Goal: Task Accomplishment & Management: Manage account settings

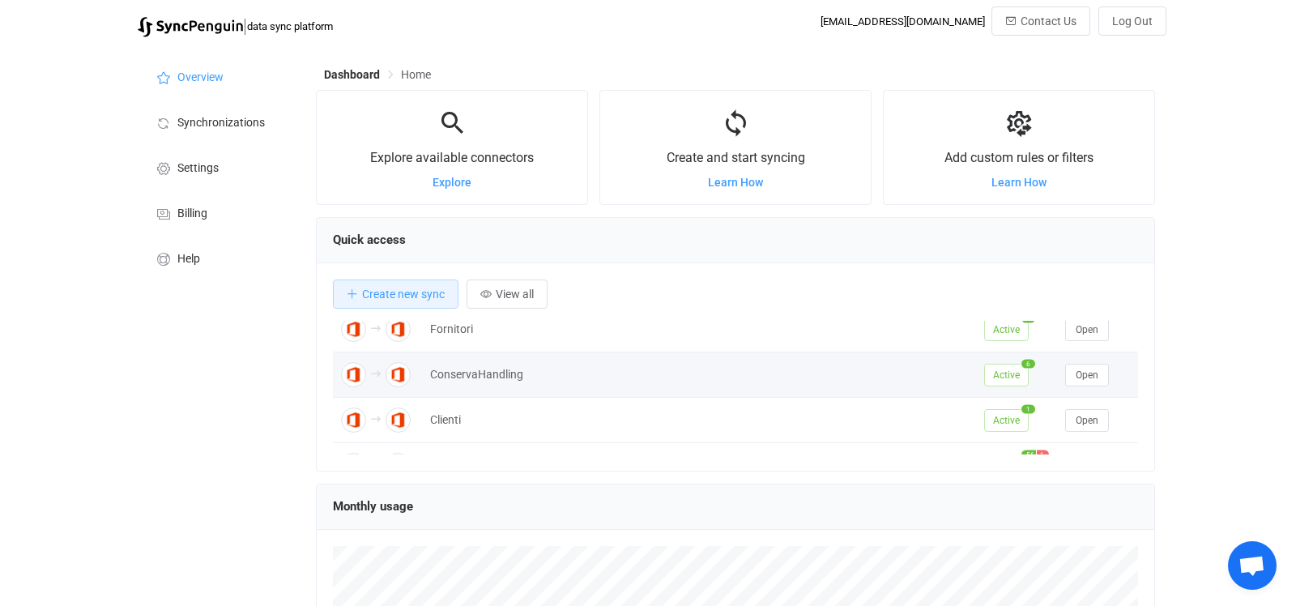
scroll to position [91, 0]
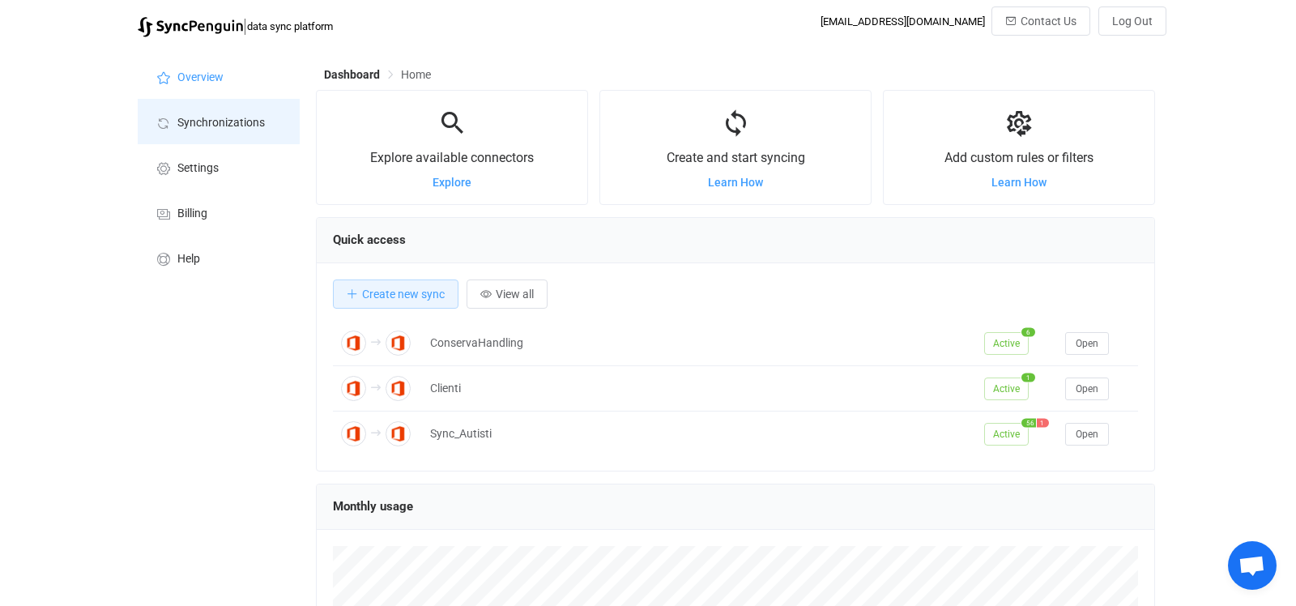
click at [176, 132] on li "Synchronizations" at bounding box center [219, 121] width 162 height 45
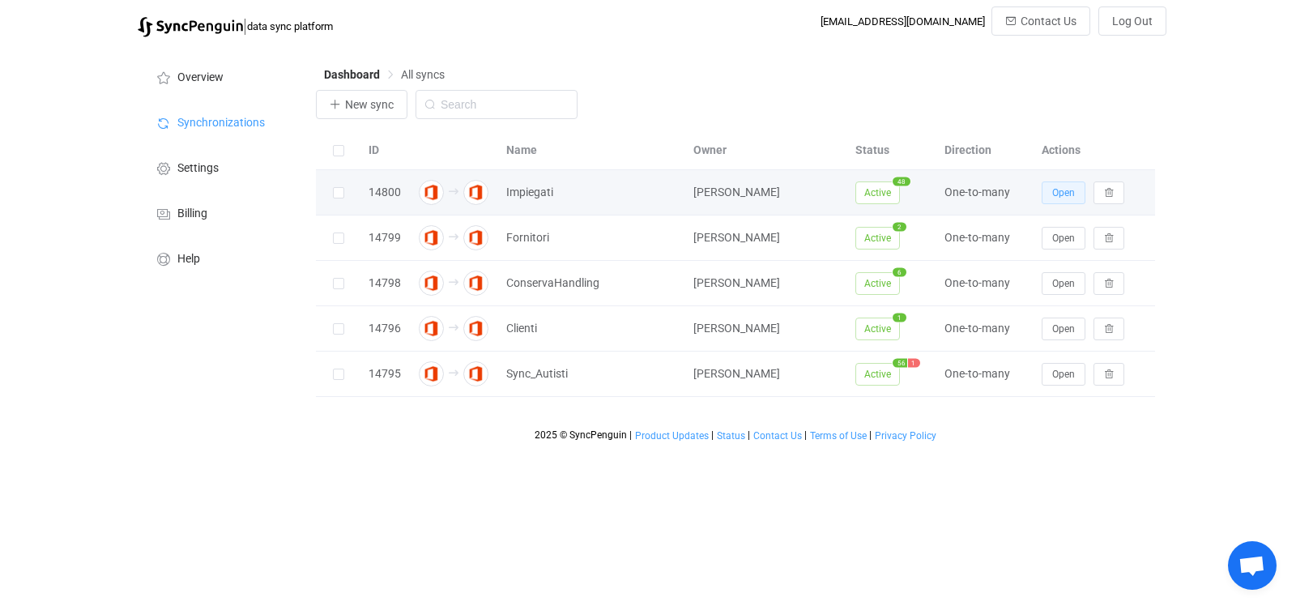
click at [1059, 202] on button "Open" at bounding box center [1064, 192] width 44 height 23
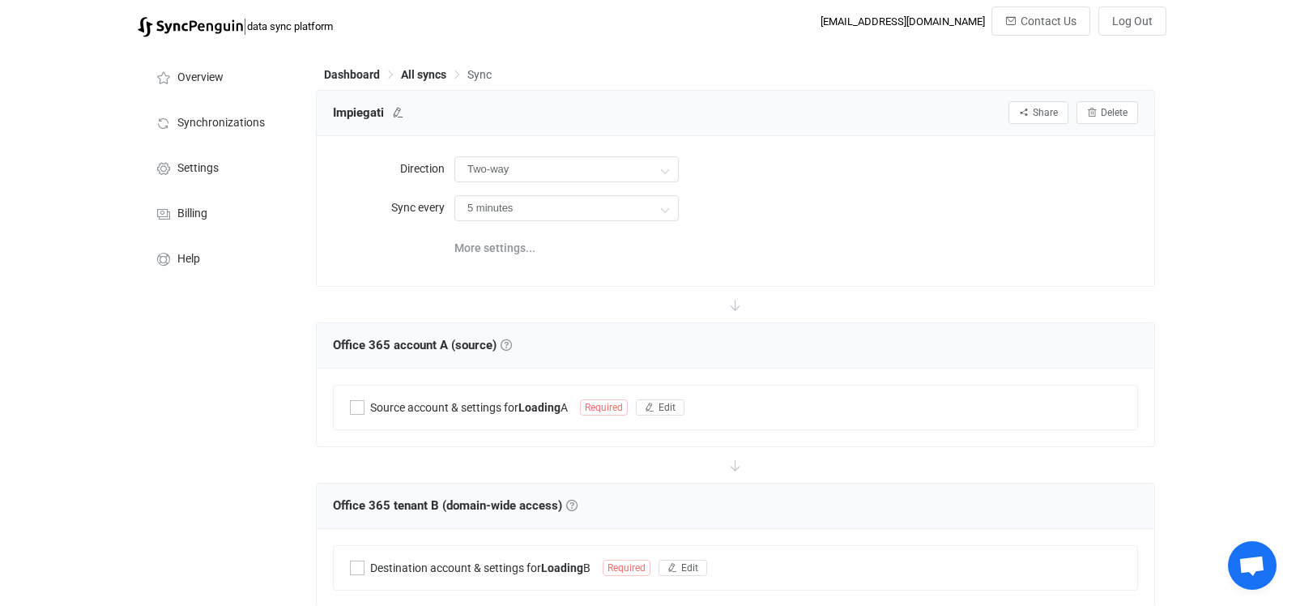
type input "A → B (one to many)"
type input "30 minutes"
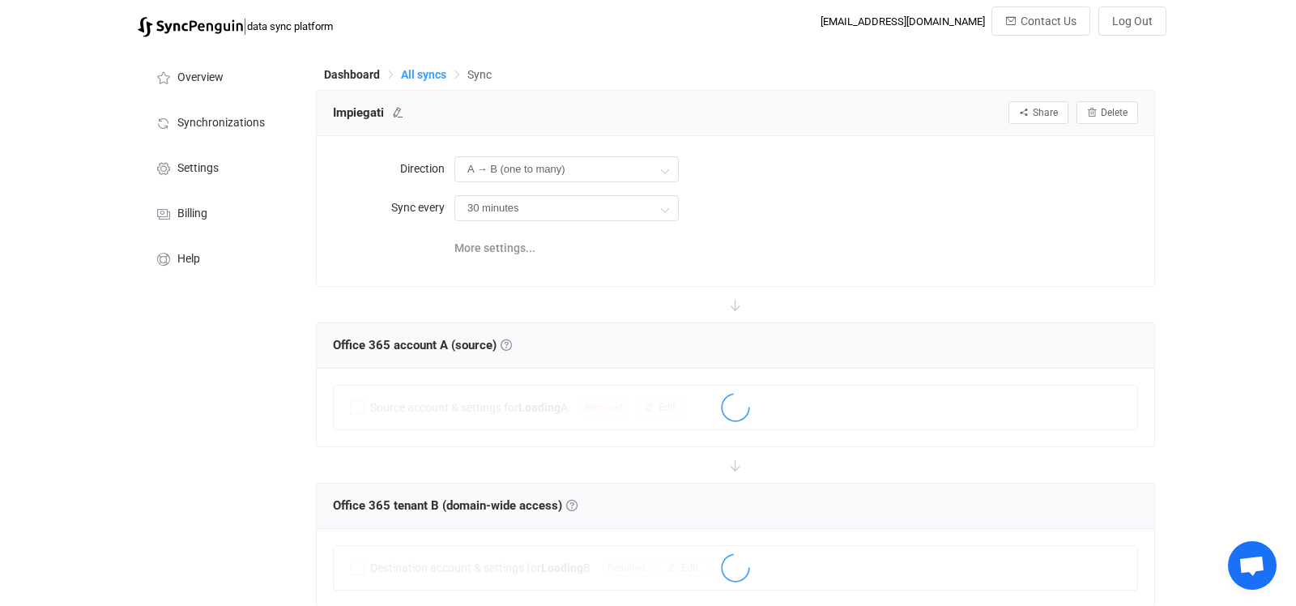
click at [416, 70] on span "All syncs" at bounding box center [423, 74] width 45 height 13
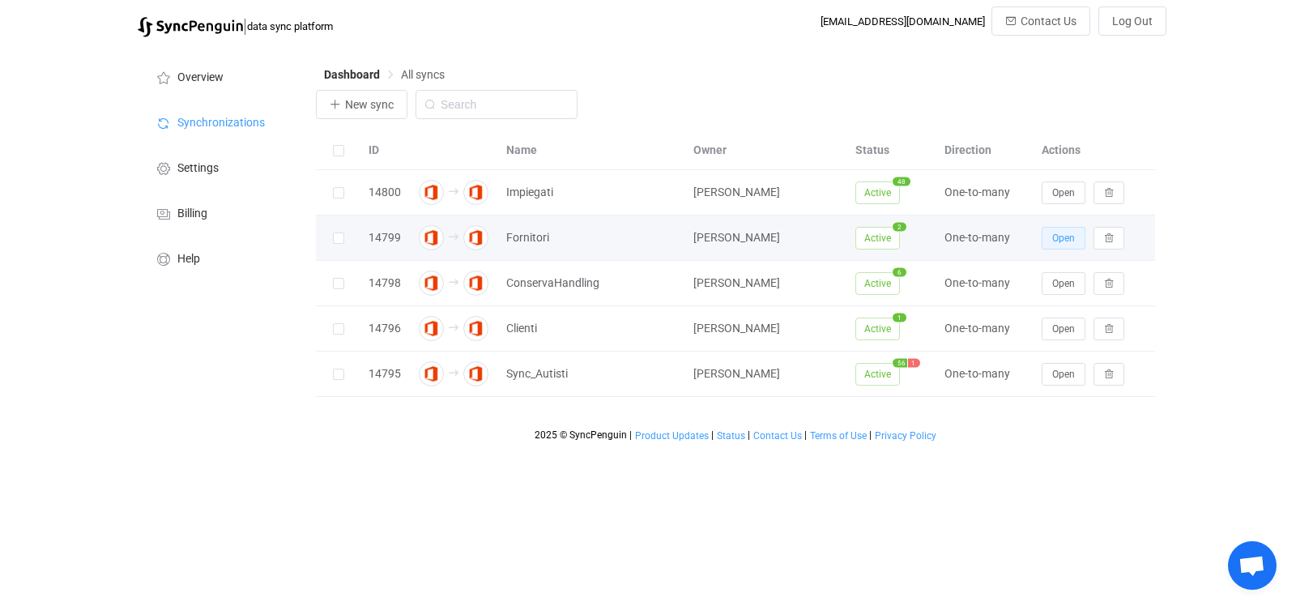
click at [1060, 241] on span "Open" at bounding box center [1063, 237] width 23 height 11
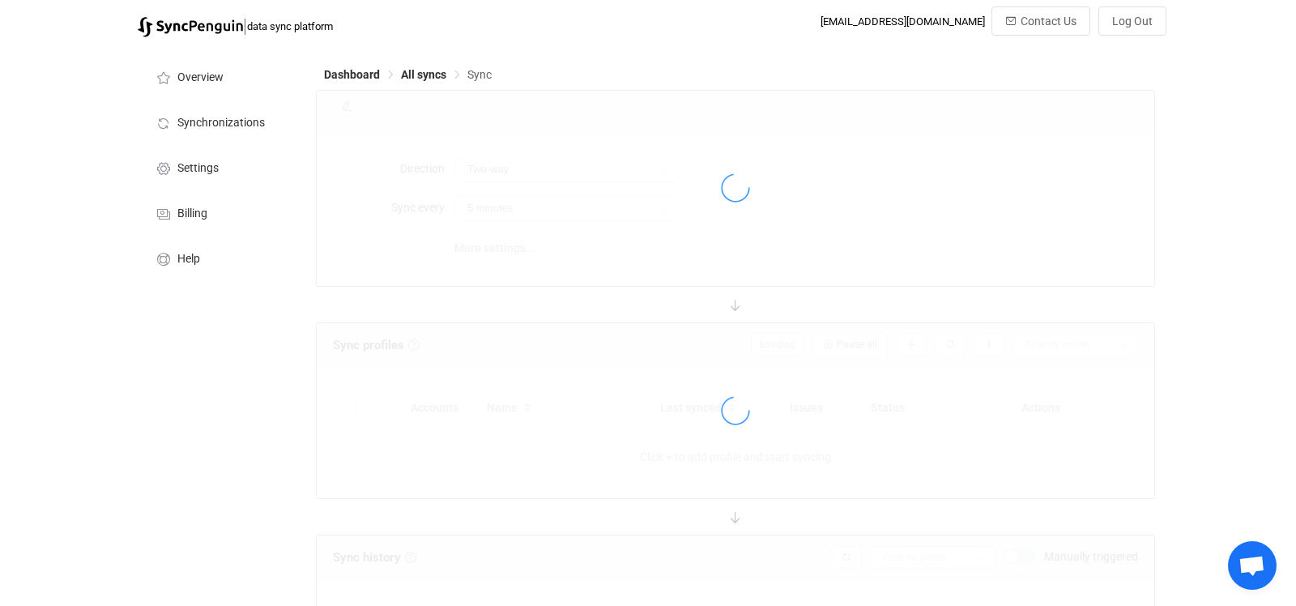
type input "A → B (one to many)"
type input "10 minutes"
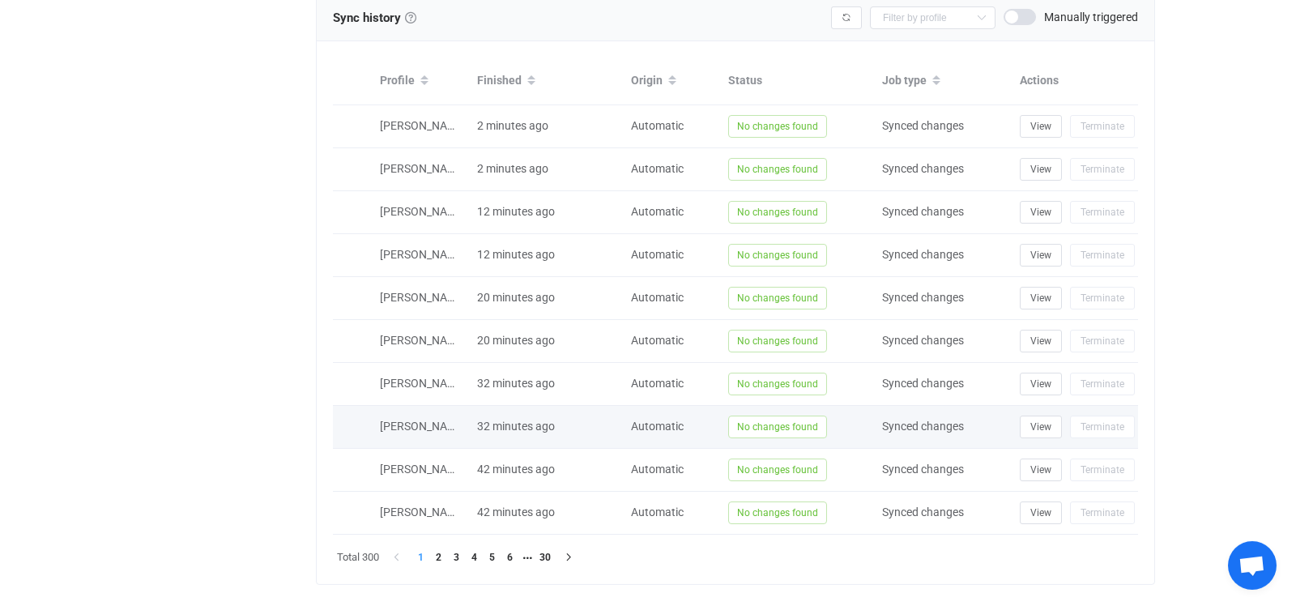
scroll to position [1016, 0]
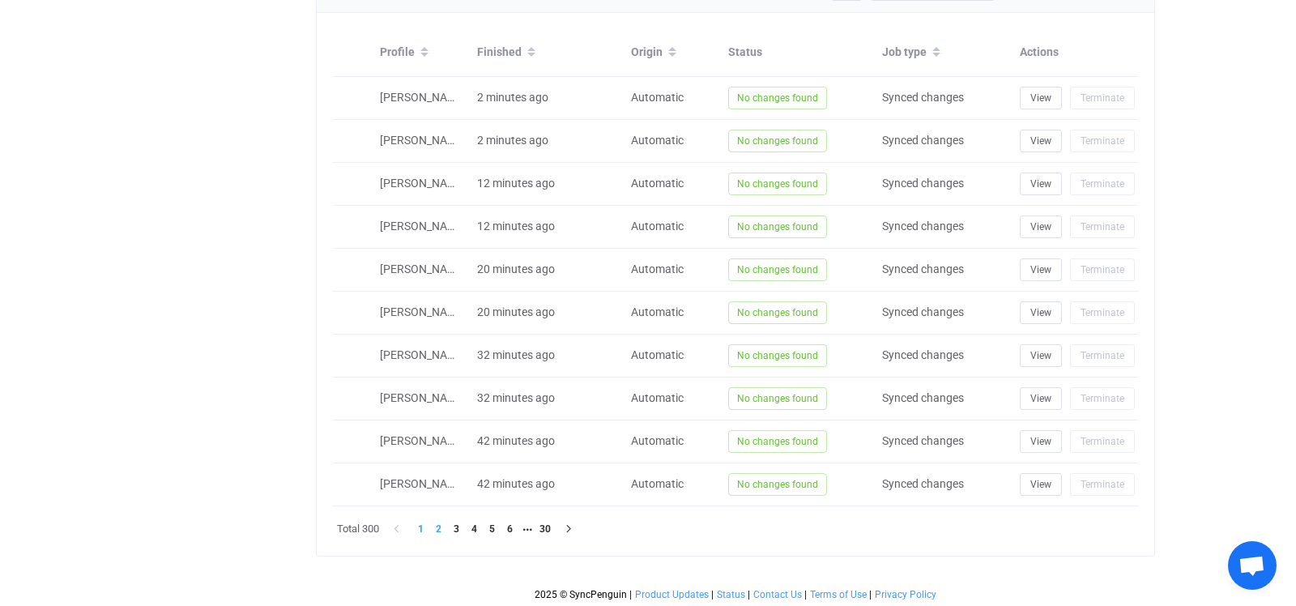
click at [436, 524] on li "2" at bounding box center [438, 529] width 18 height 18
click at [423, 525] on li "1" at bounding box center [420, 529] width 18 height 18
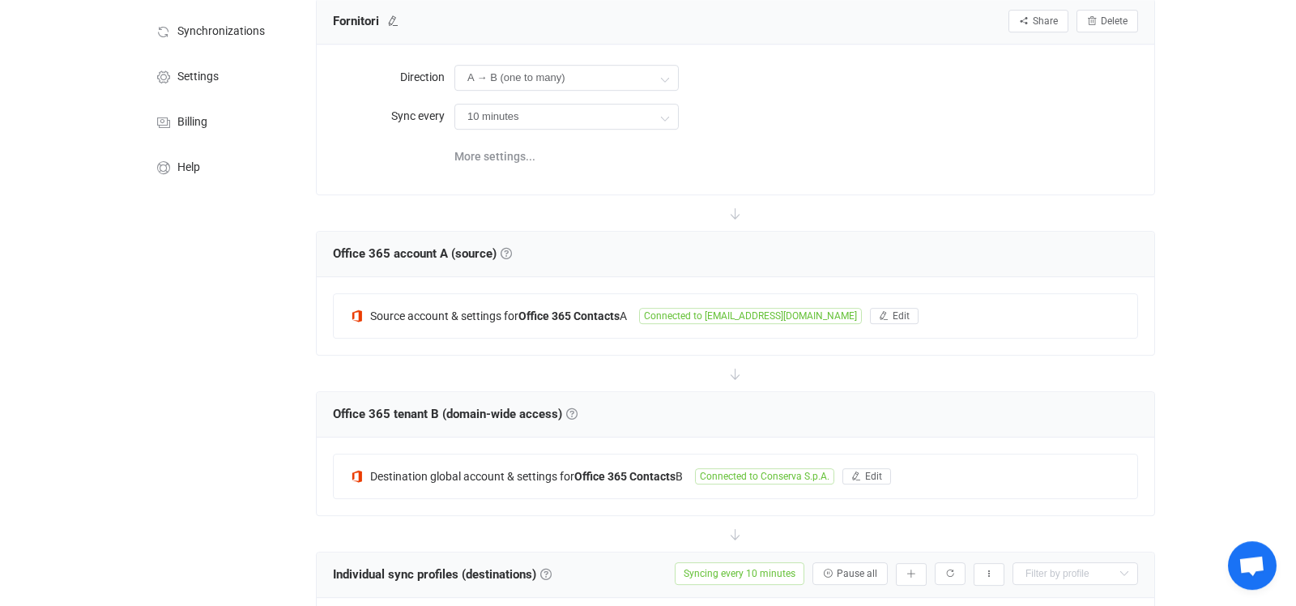
scroll to position [81, 0]
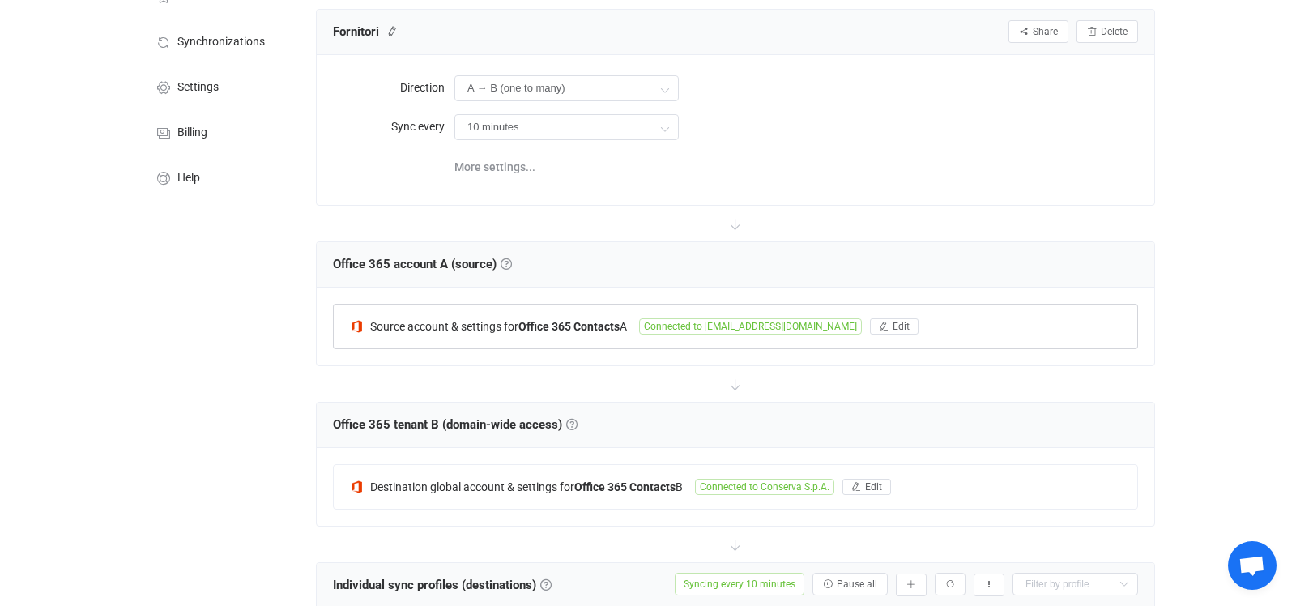
click at [695, 326] on span "Connected to [EMAIL_ADDRESS][DOMAIN_NAME]" at bounding box center [750, 326] width 223 height 16
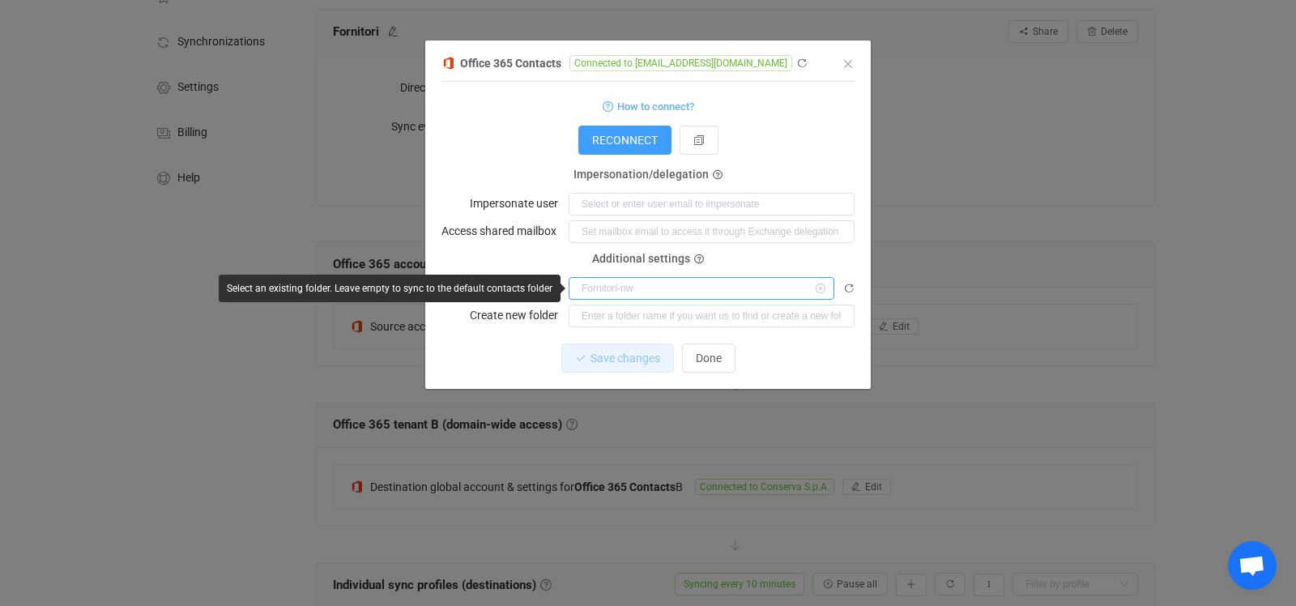
click at [603, 290] on input "dialog" at bounding box center [702, 288] width 266 height 23
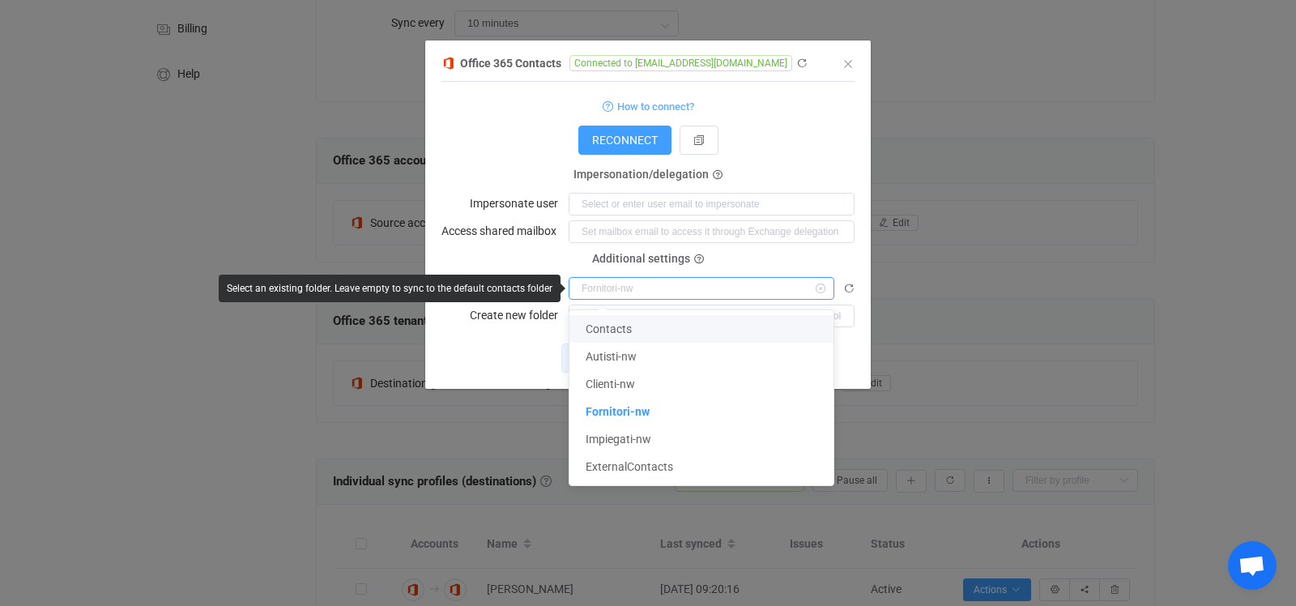
scroll to position [166, 0]
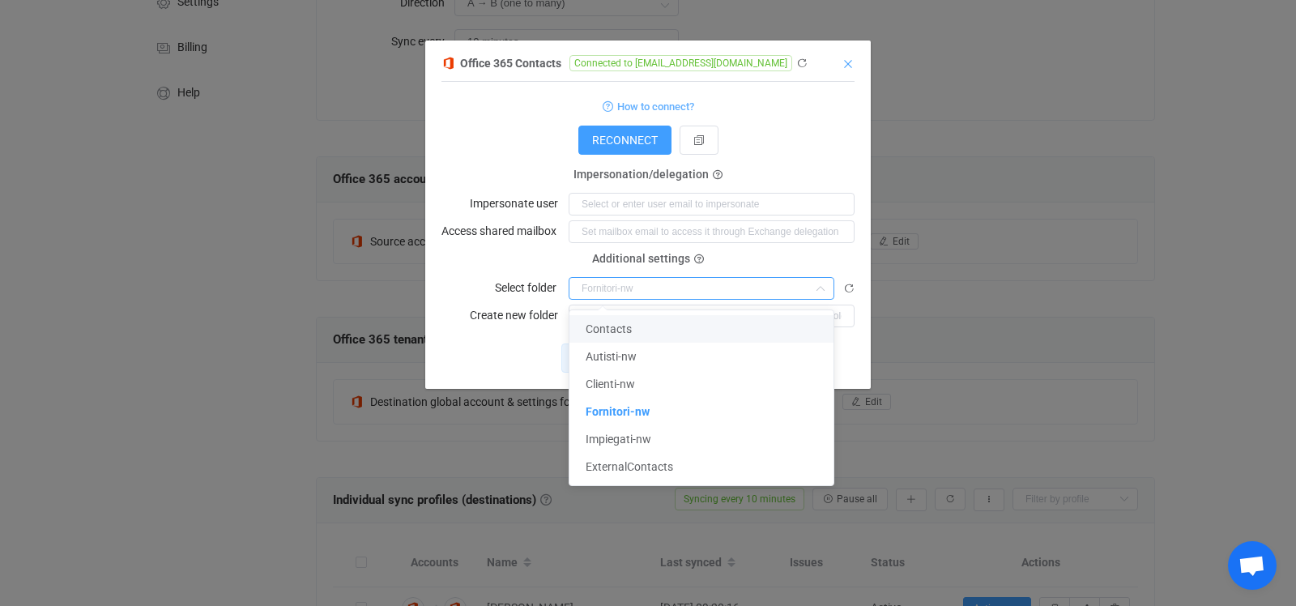
click at [850, 63] on icon "Close" at bounding box center [848, 64] width 13 height 13
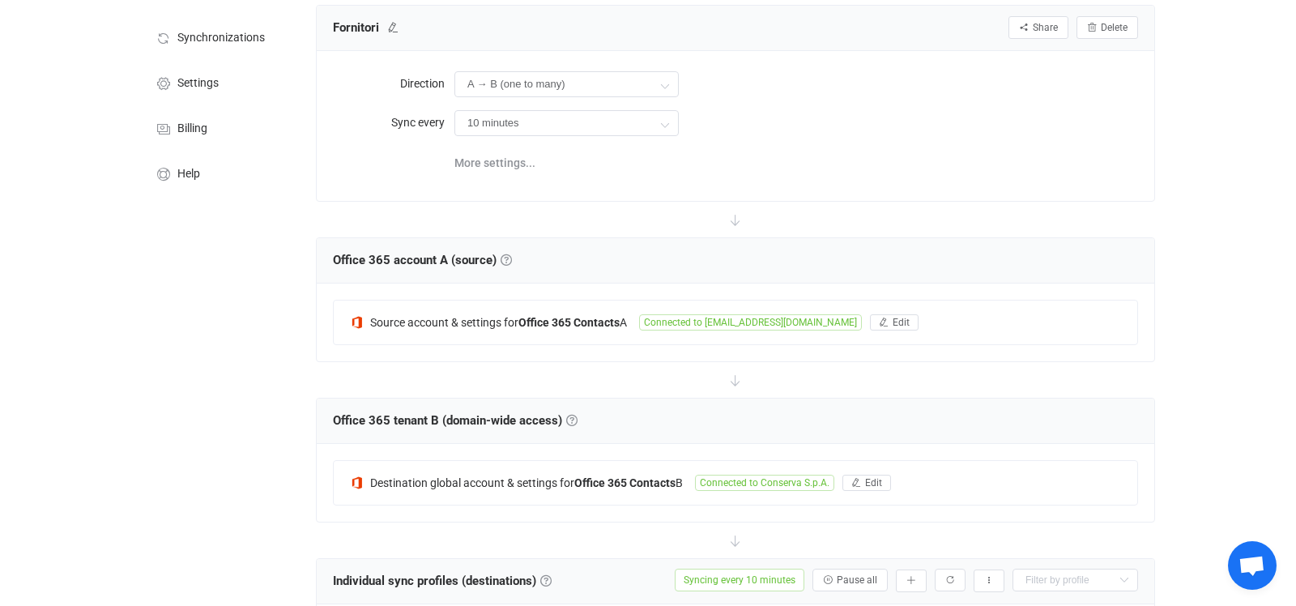
scroll to position [255, 0]
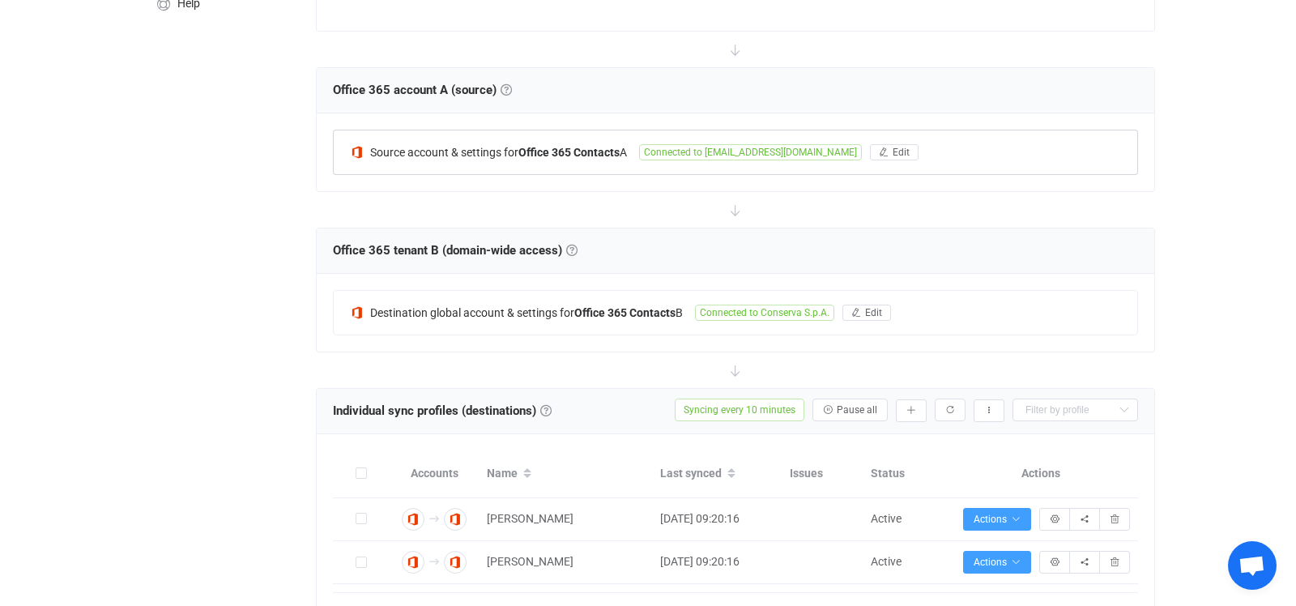
click at [761, 156] on span "Connected to [EMAIL_ADDRESS][DOMAIN_NAME]" at bounding box center [750, 152] width 223 height 16
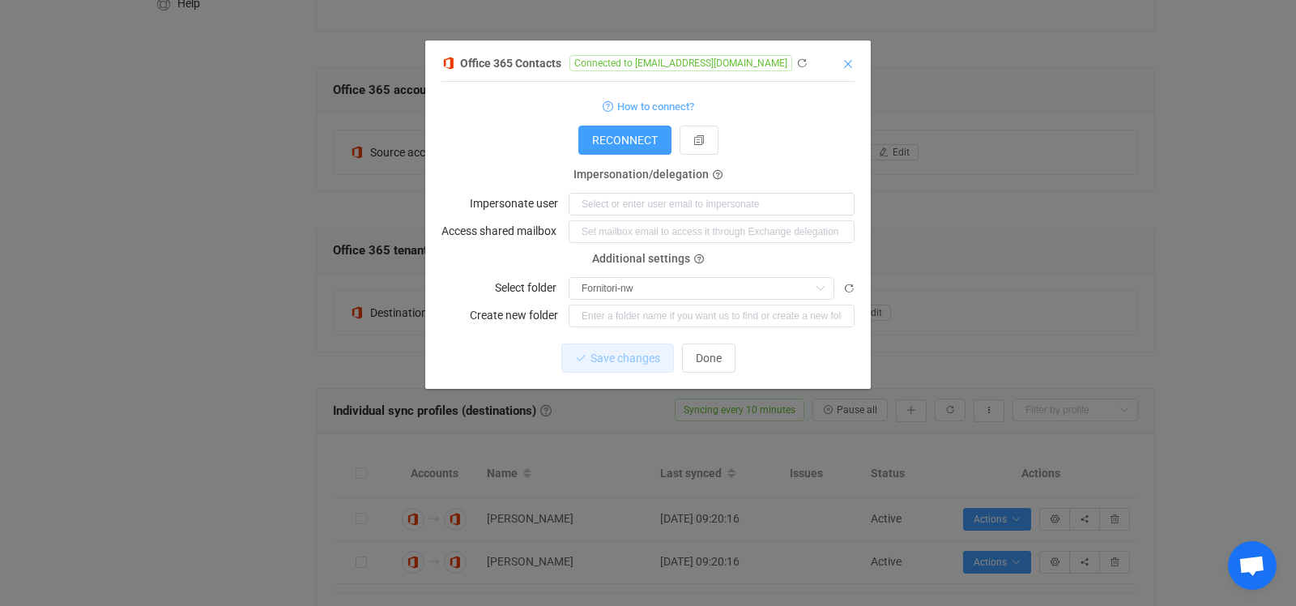
click at [846, 66] on icon "Close" at bounding box center [848, 64] width 13 height 13
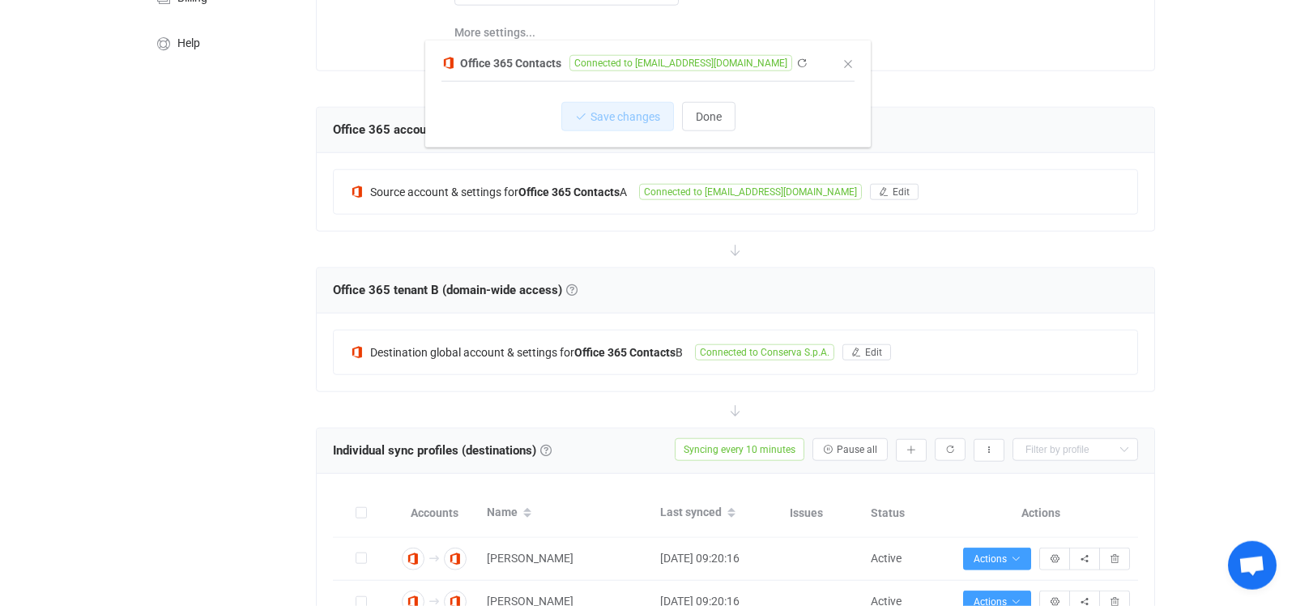
scroll to position [0, 0]
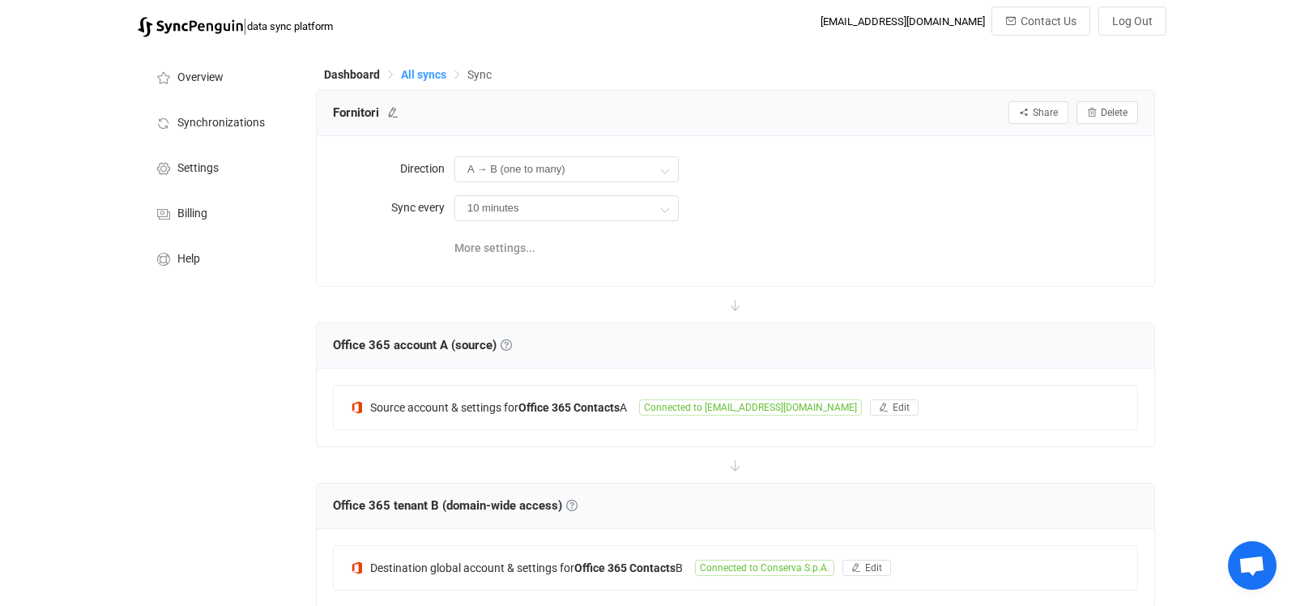
click at [411, 73] on span "All syncs" at bounding box center [423, 74] width 45 height 13
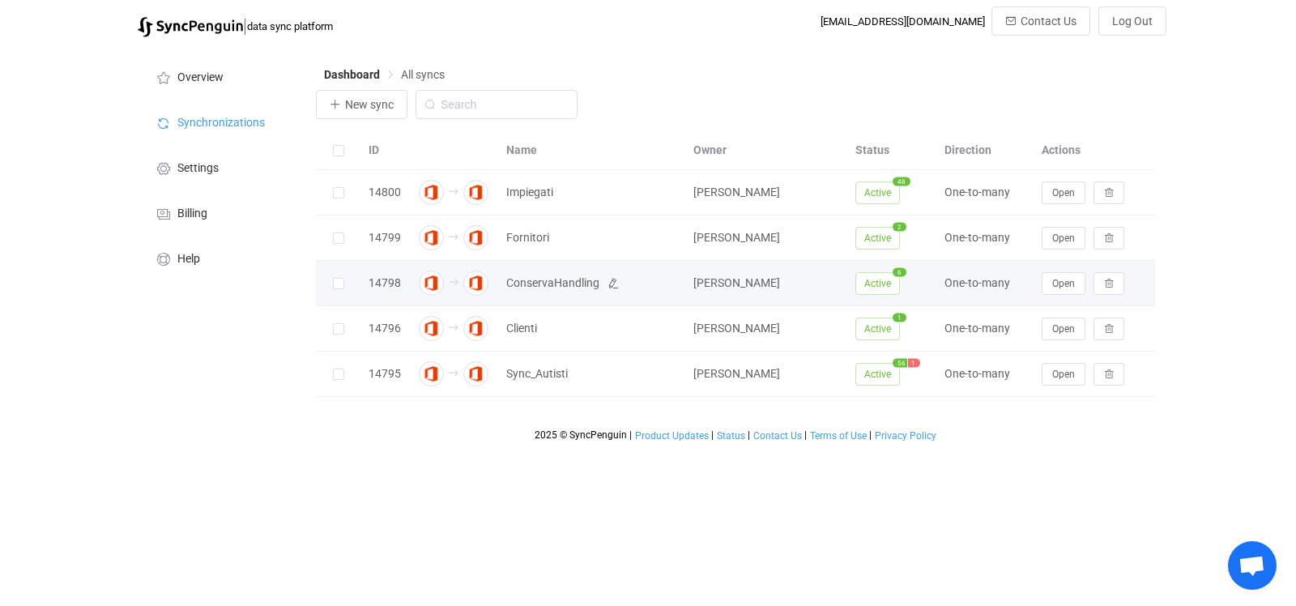
click at [535, 277] on span "ConservaHandling" at bounding box center [552, 283] width 93 height 19
click at [1073, 290] on button "Open" at bounding box center [1064, 283] width 44 height 23
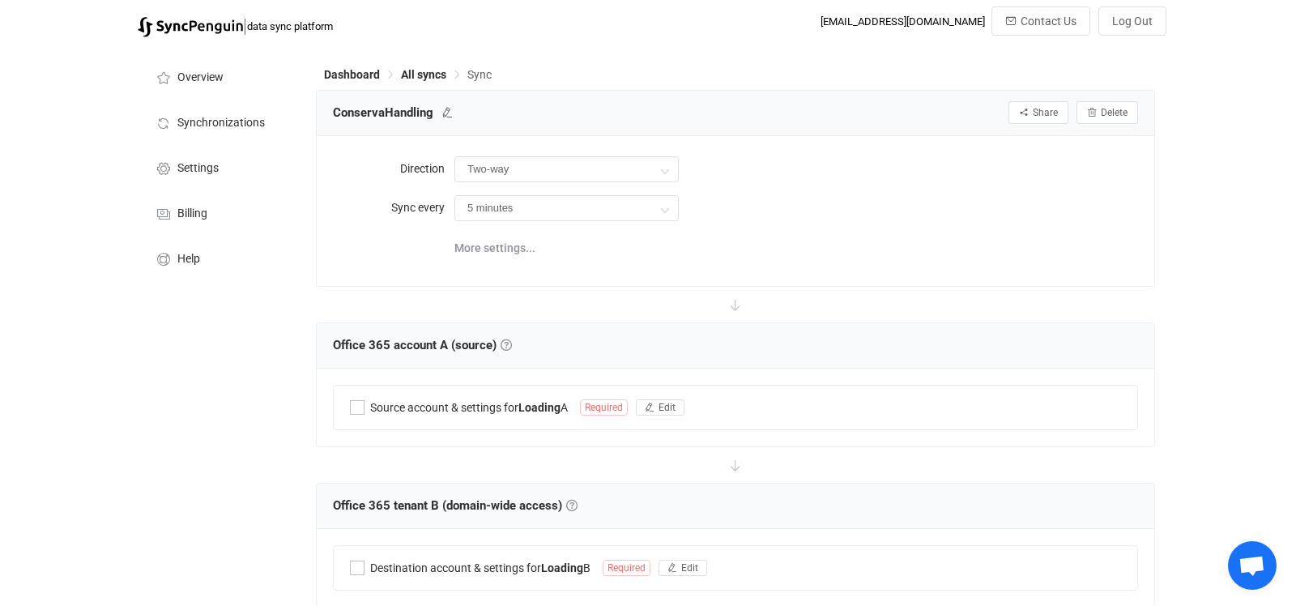
type input "A → B (one to many)"
type input "15 minutes"
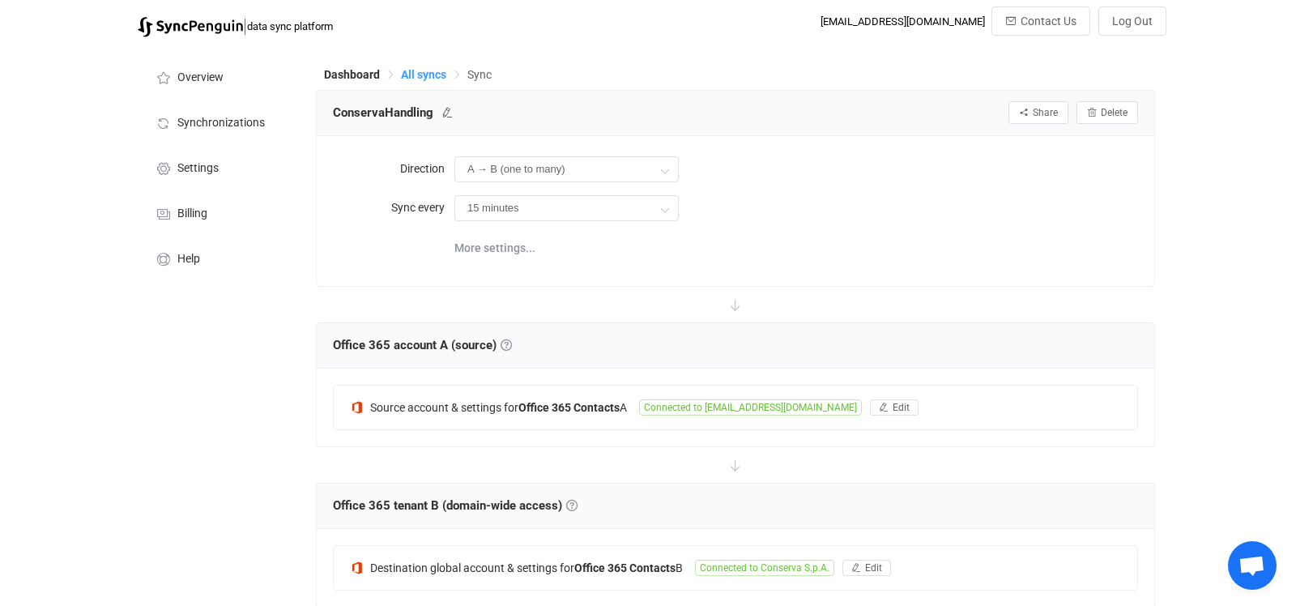
click at [403, 75] on span "All syncs" at bounding box center [423, 74] width 45 height 13
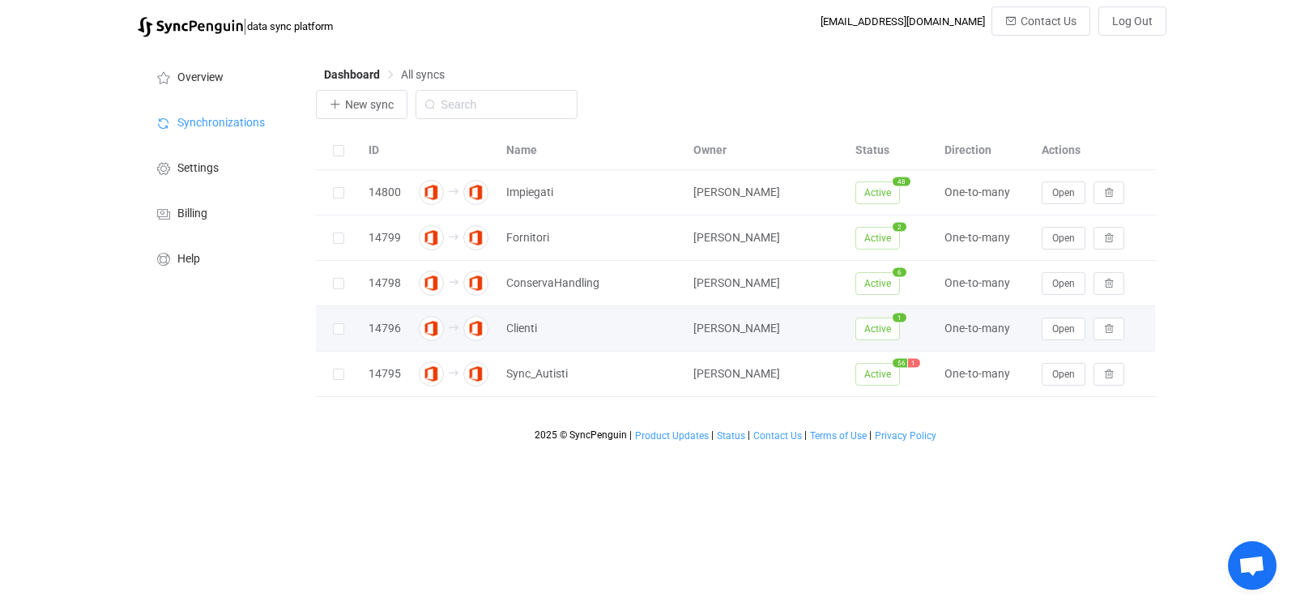
click at [1038, 326] on div "Open" at bounding box center [1094, 329] width 121 height 23
click at [1054, 330] on span "Open" at bounding box center [1063, 328] width 23 height 11
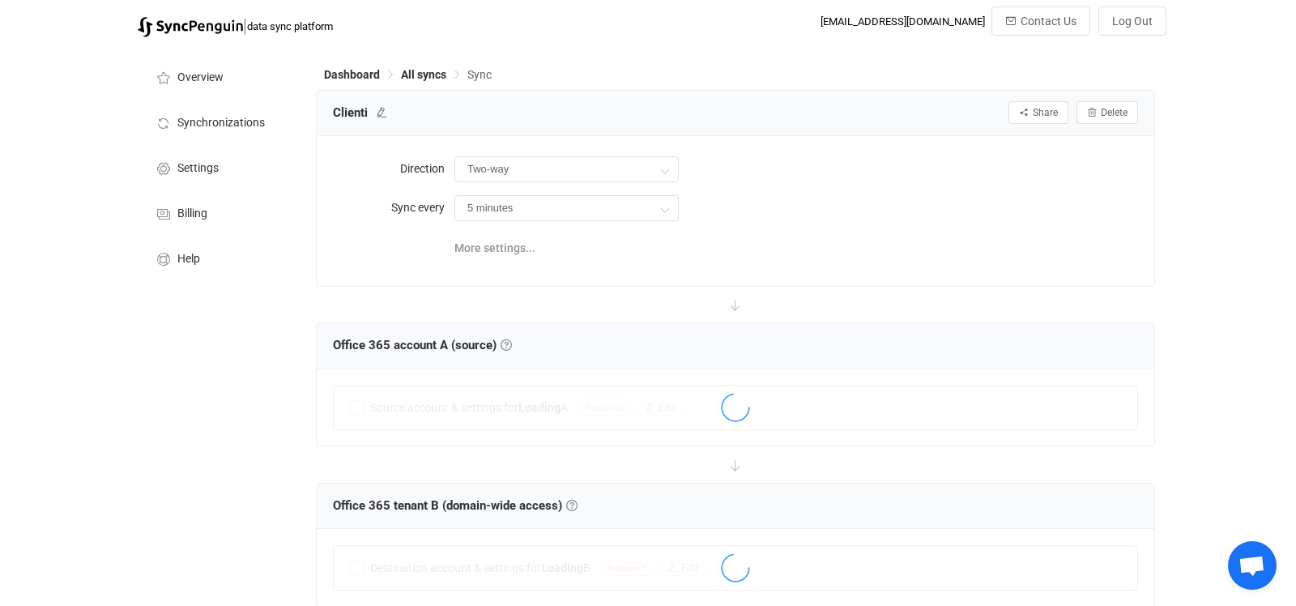
type input "A → B (one to many)"
type input "10 minutes"
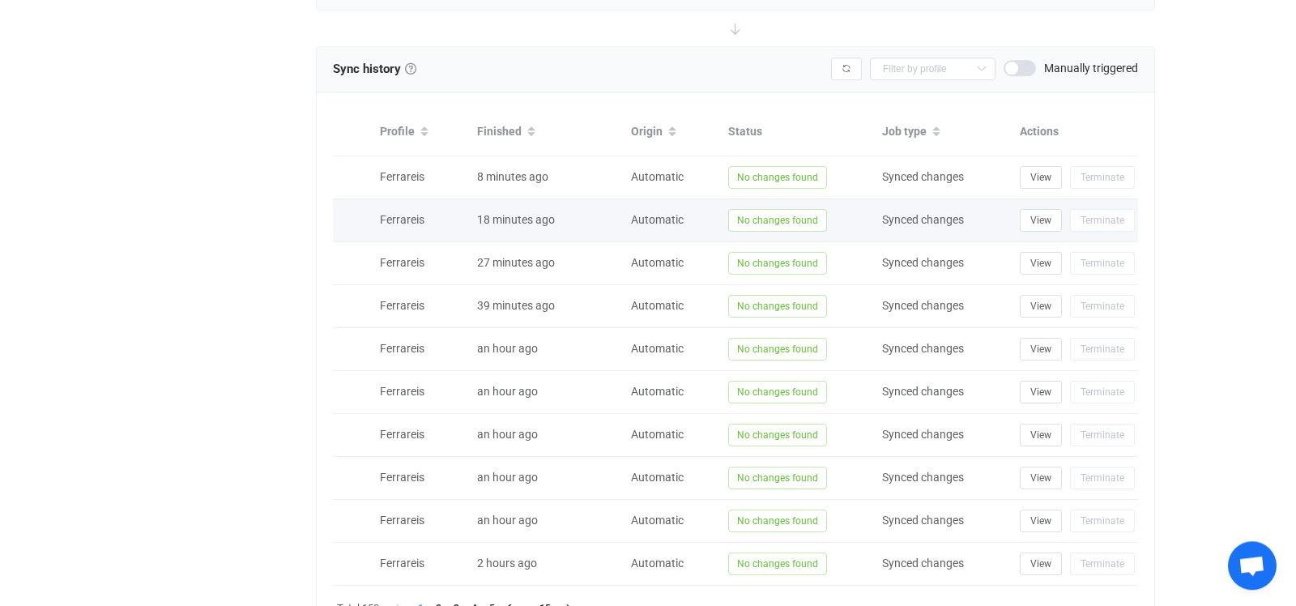
scroll to position [936, 0]
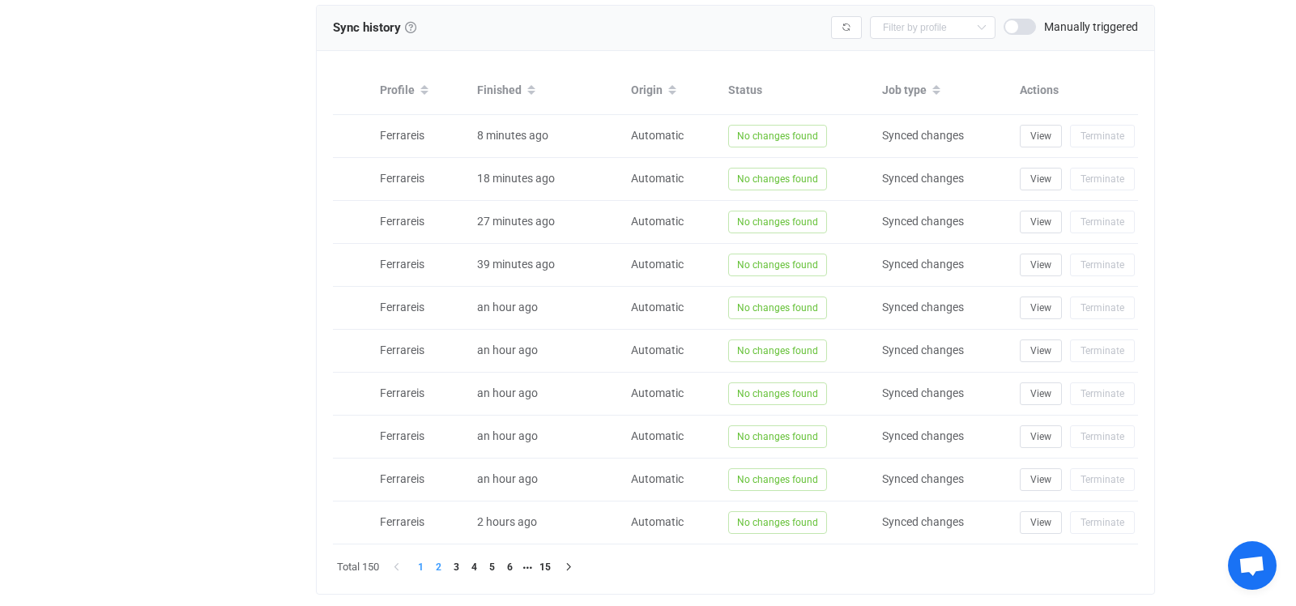
click at [439, 558] on li "2" at bounding box center [438, 567] width 18 height 18
click at [456, 563] on li "3" at bounding box center [456, 567] width 18 height 18
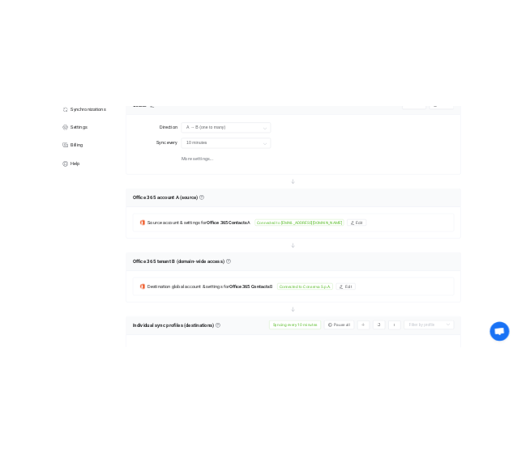
scroll to position [85, 0]
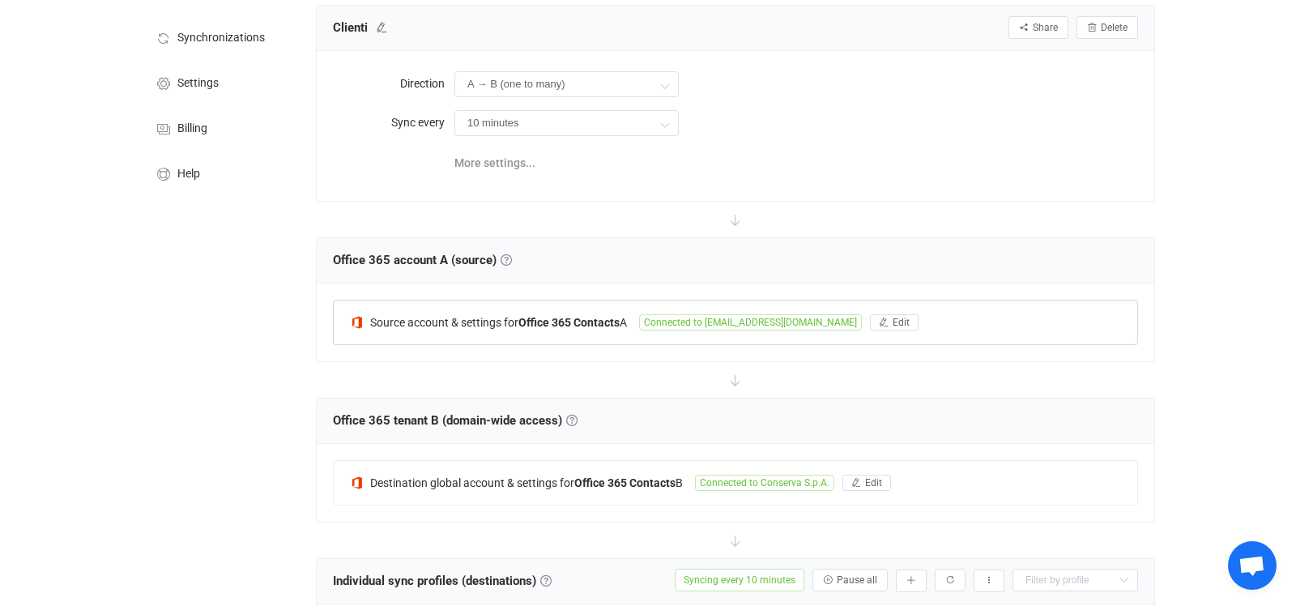
click at [680, 323] on span "Connected to [EMAIL_ADDRESS][DOMAIN_NAME]" at bounding box center [750, 322] width 223 height 16
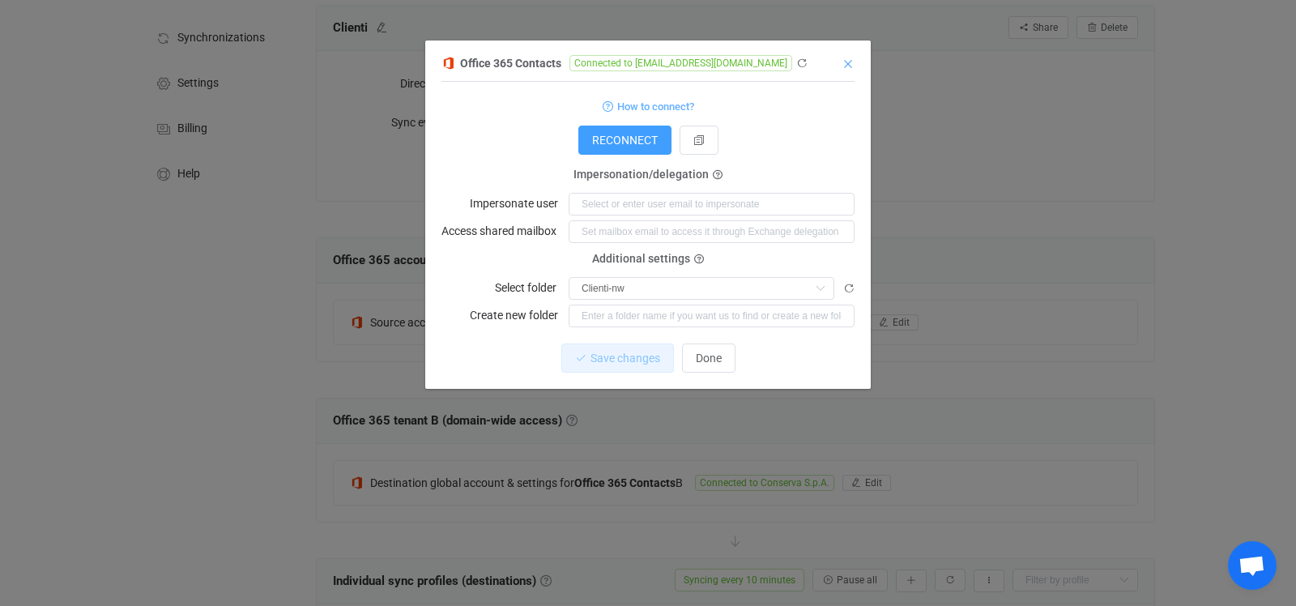
click at [850, 66] on icon "Close" at bounding box center [848, 64] width 13 height 13
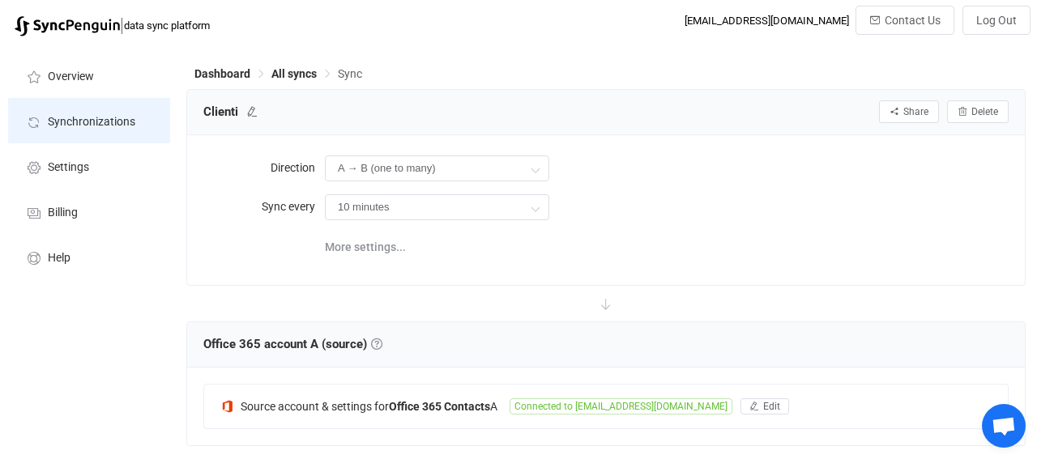
scroll to position [0, 0]
click at [61, 114] on li "Synchronizations" at bounding box center [89, 121] width 162 height 45
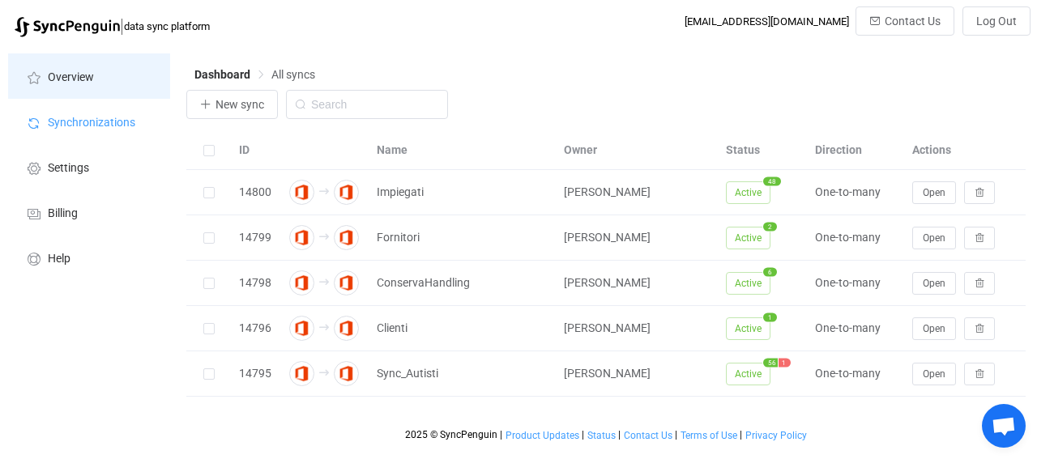
click at [82, 92] on li "Overview" at bounding box center [89, 75] width 162 height 45
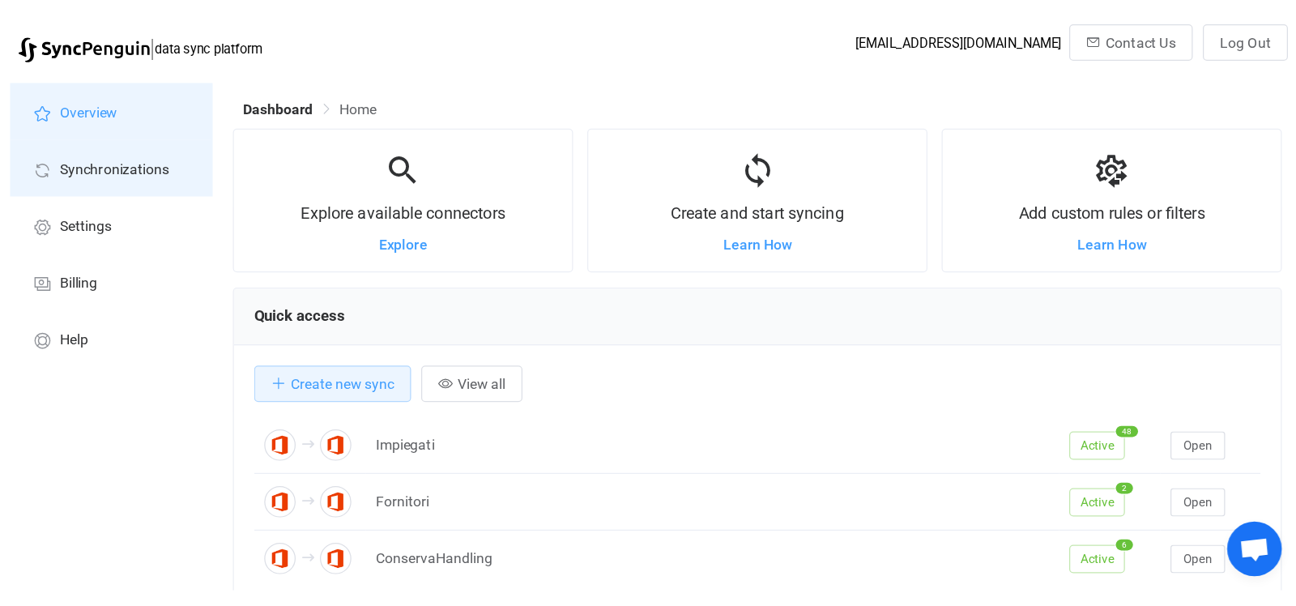
scroll to position [313, 839]
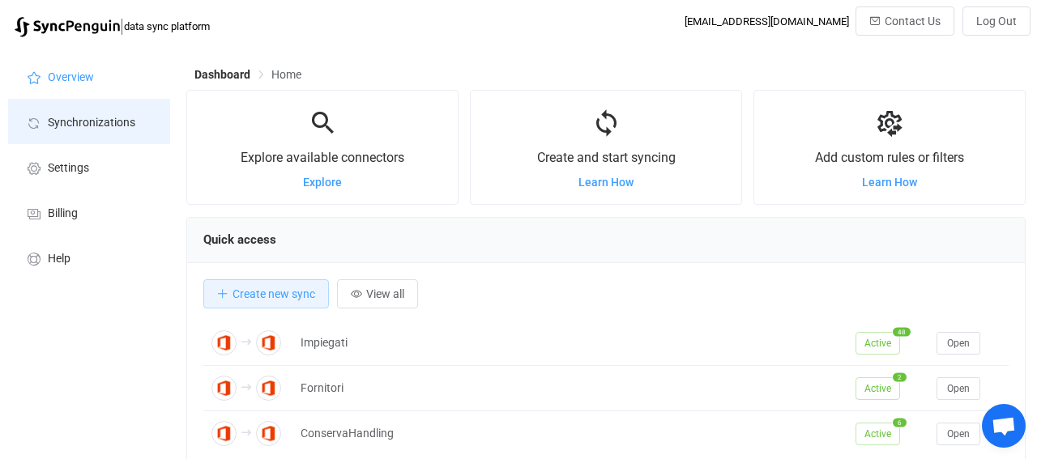
click at [87, 126] on span "Synchronizations" at bounding box center [91, 123] width 87 height 13
